Goal: Navigation & Orientation: Understand site structure

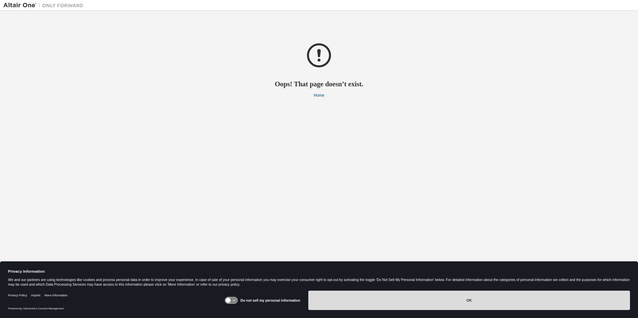
click at [461, 307] on button "OK" at bounding box center [469, 300] width 322 height 19
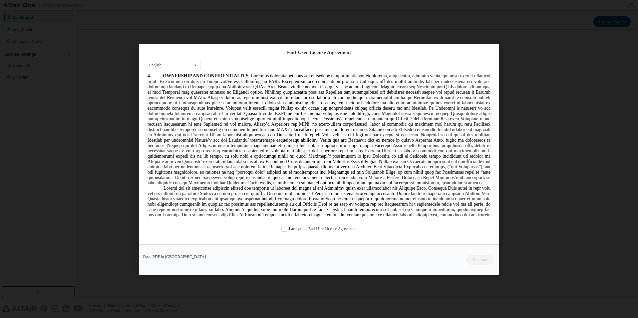
scroll to position [801, 0]
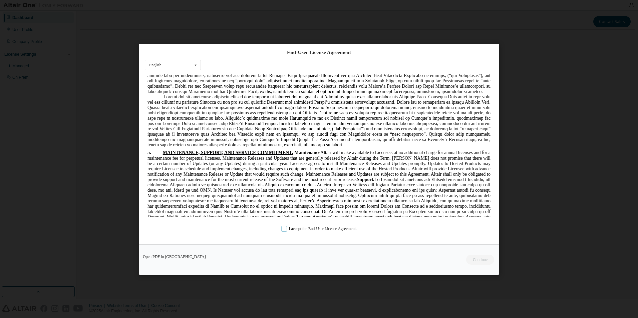
click at [283, 228] on label "I accept the End-User License Agreement." at bounding box center [318, 229] width 75 height 6
click at [478, 262] on button "Continue" at bounding box center [480, 260] width 29 height 10
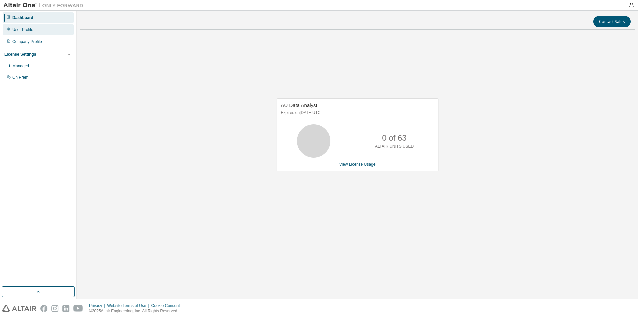
click at [27, 30] on div "User Profile" at bounding box center [22, 29] width 21 height 5
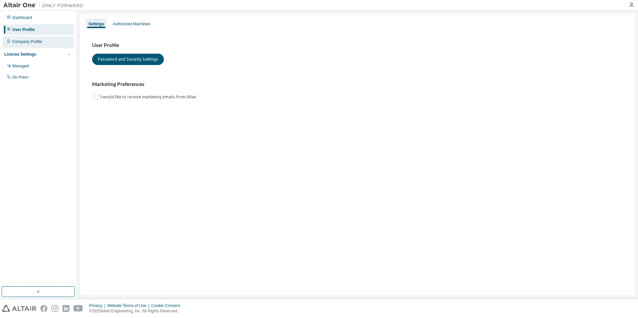
click at [28, 41] on div "Company Profile" at bounding box center [27, 41] width 30 height 5
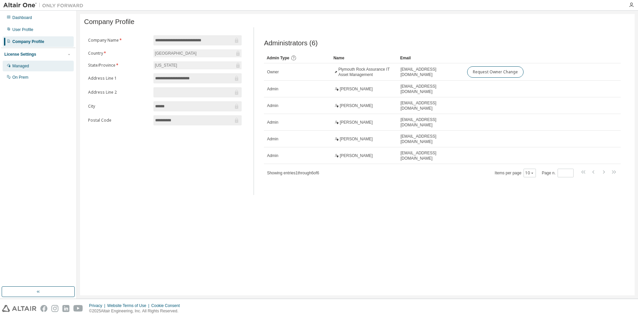
click at [28, 63] on div "Managed" at bounding box center [38, 66] width 71 height 11
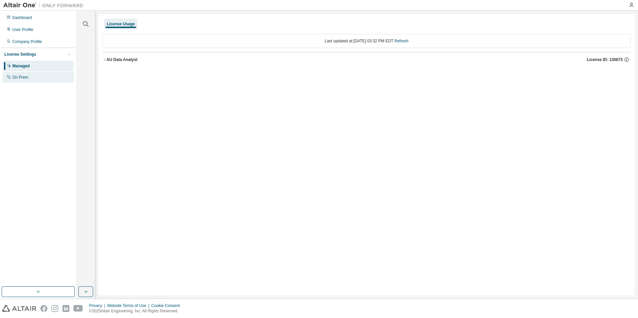
click at [27, 75] on div "On Prem" at bounding box center [38, 77] width 71 height 11
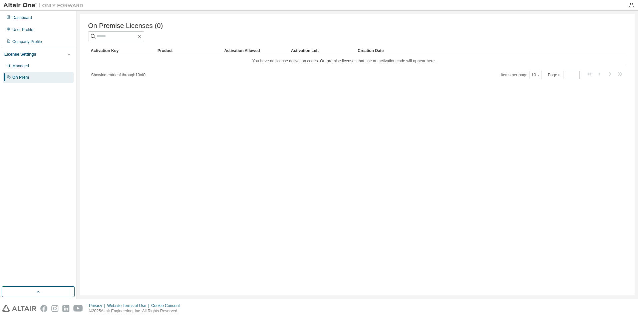
click at [32, 23] on div "Dashboard User Profile Company Profile License Settings Managed On Prem" at bounding box center [38, 48] width 74 height 72
click at [33, 18] on div "Dashboard" at bounding box center [38, 17] width 71 height 11
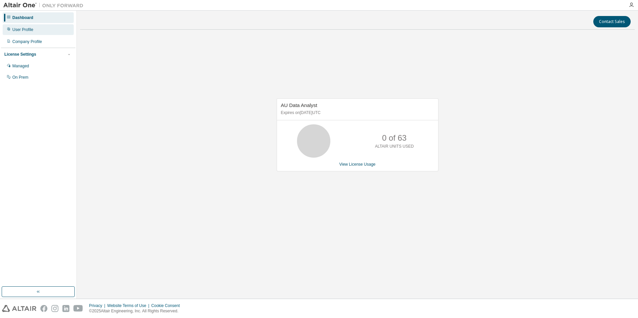
click at [29, 28] on div "User Profile" at bounding box center [22, 29] width 21 height 5
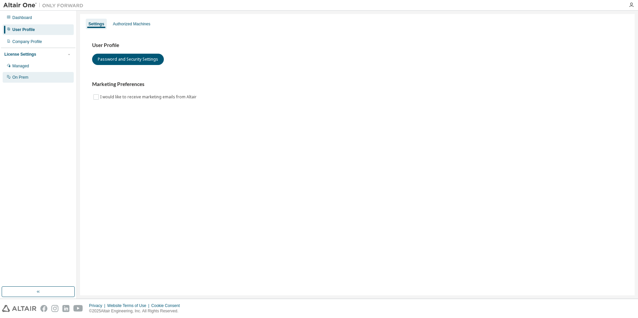
click at [26, 76] on div "On Prem" at bounding box center [20, 77] width 16 height 5
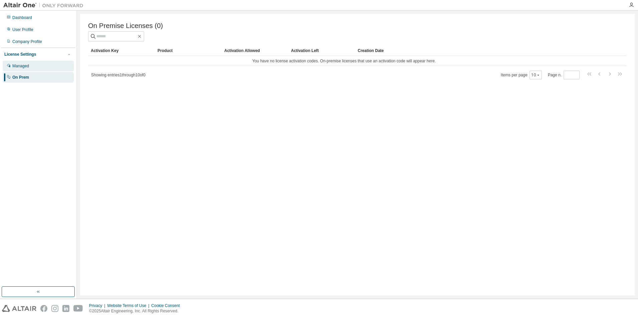
click at [30, 65] on div "Managed" at bounding box center [38, 66] width 71 height 11
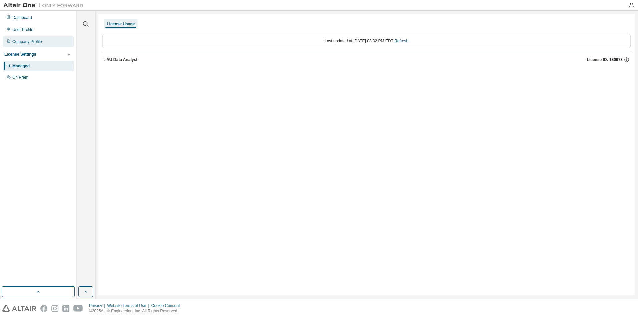
click at [34, 41] on div "Company Profile" at bounding box center [27, 41] width 30 height 5
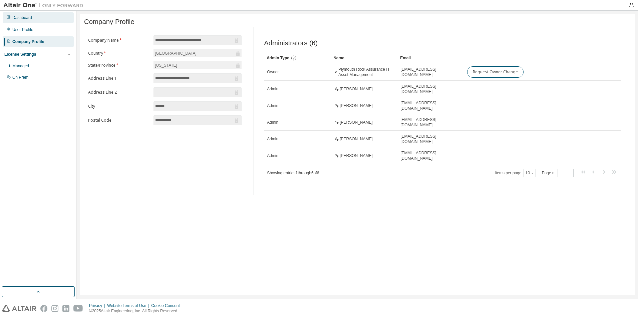
click at [30, 19] on div "Dashboard" at bounding box center [22, 17] width 20 height 5
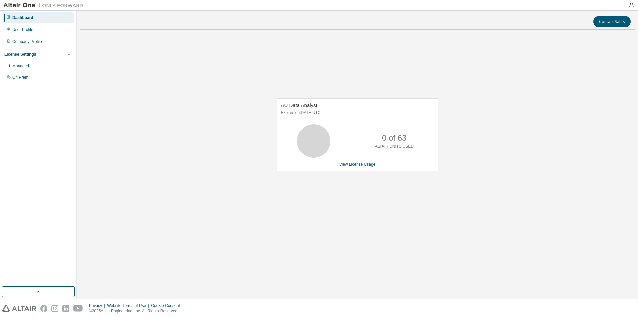
drag, startPoint x: 621, startPoint y: 0, endPoint x: 217, endPoint y: 137, distance: 426.4
click at [217, 137] on div "AU Data Analyst Expires on October 19, 2025 UTC 0 of 63 ALTAIR UNITS USED View …" at bounding box center [357, 138] width 555 height 207
click at [33, 31] on div "User Profile" at bounding box center [38, 29] width 71 height 11
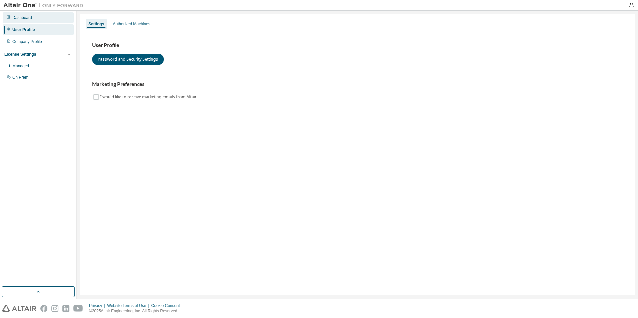
click at [36, 18] on div "Dashboard" at bounding box center [38, 17] width 71 height 11
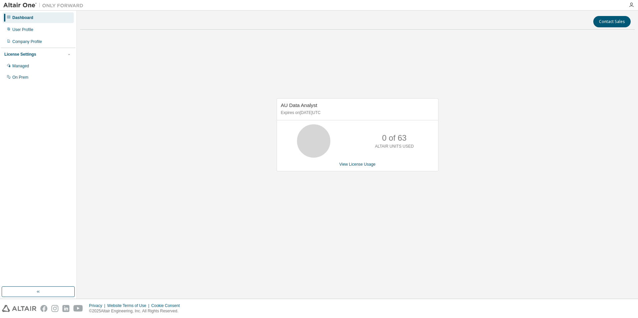
drag, startPoint x: 303, startPoint y: 112, endPoint x: 342, endPoint y: 112, distance: 39.7
click at [342, 112] on p "Expires on October 19, 2025 UTC" at bounding box center [357, 113] width 152 height 6
click at [322, 138] on icon at bounding box center [313, 141] width 17 height 17
click at [560, 112] on div "AU Data Analyst Expires on October 19, 2025 UTC 0 of 63 ALTAIR UNITS USED View …" at bounding box center [357, 138] width 555 height 207
